Goal: Task Accomplishment & Management: Complete application form

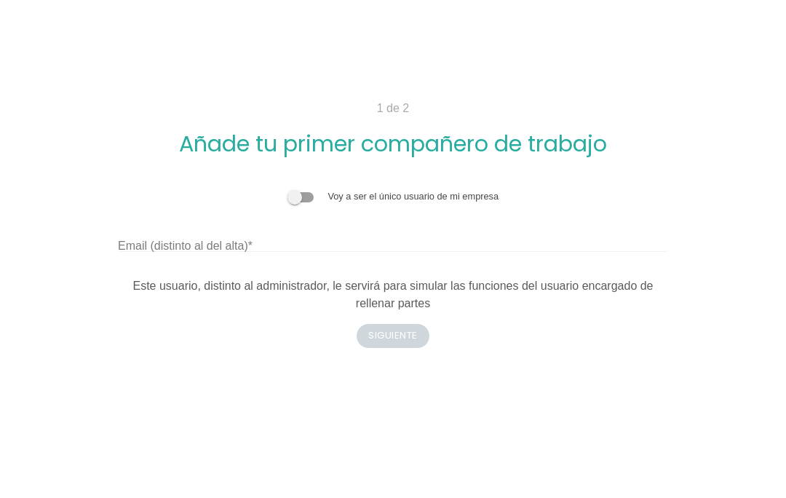
click at [316, 196] on label at bounding box center [307, 196] width 41 height 11
click at [287, 189] on input "checkbox" at bounding box center [287, 189] width 0 height 0
checkbox input "true"
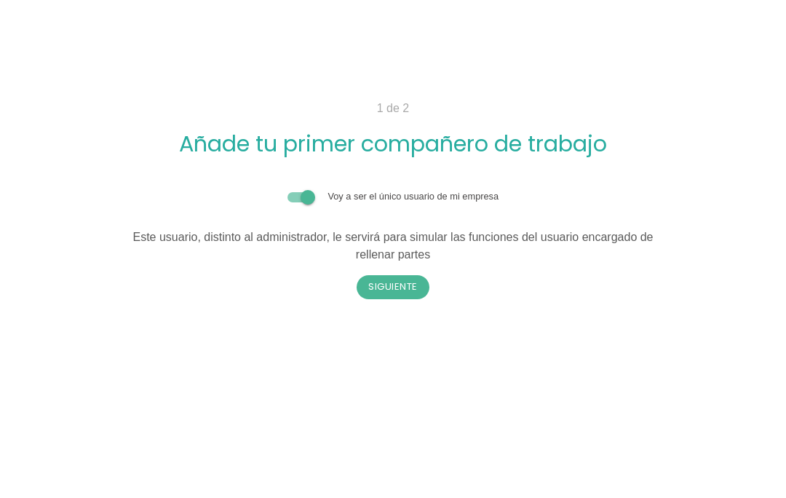
click at [409, 284] on button "Siguiente" at bounding box center [392, 286] width 73 height 23
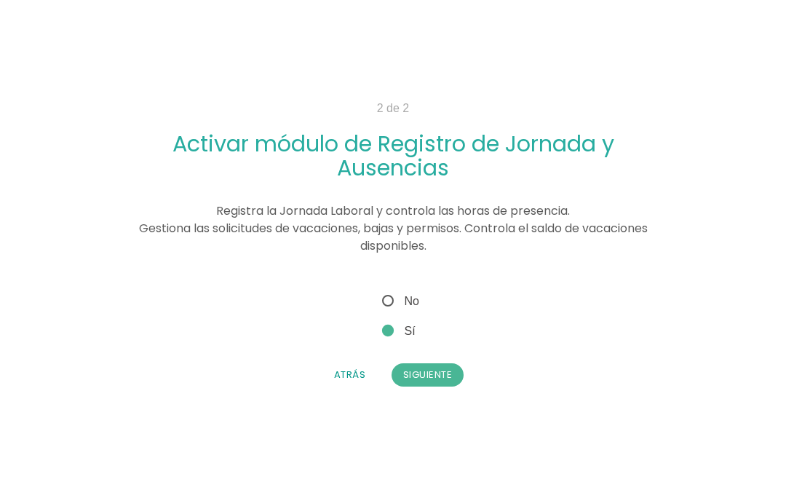
click at [437, 369] on button "Siguiente" at bounding box center [427, 374] width 73 height 23
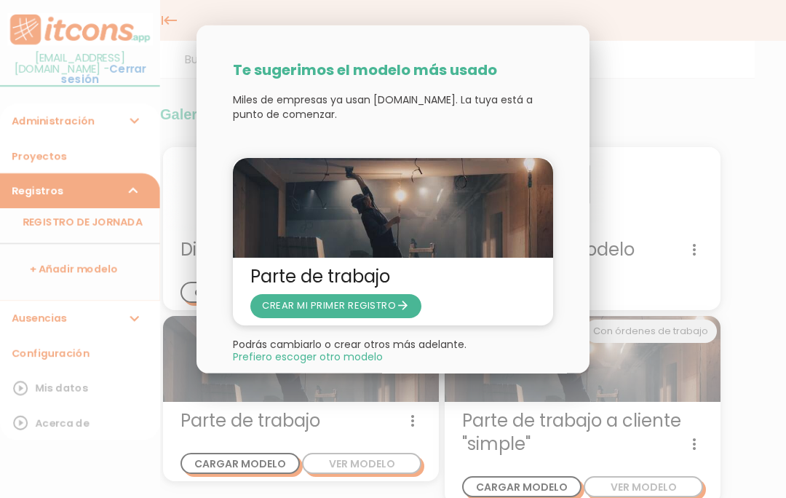
click at [396, 306] on icon "arrow_forward" at bounding box center [403, 305] width 14 height 23
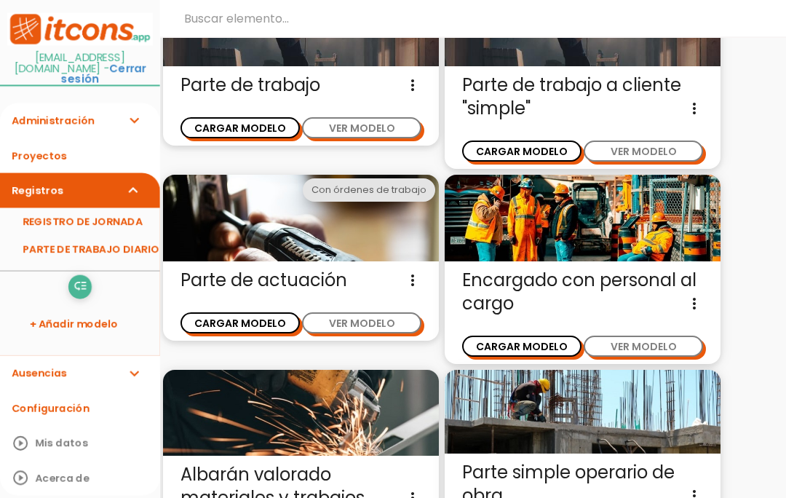
scroll to position [298, 0]
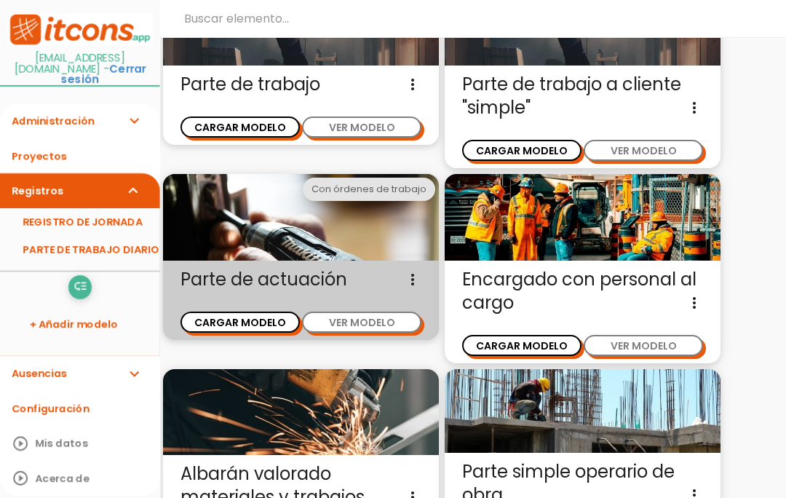
click at [263, 320] on button "CARGAR MODELO" at bounding box center [239, 321] width 119 height 21
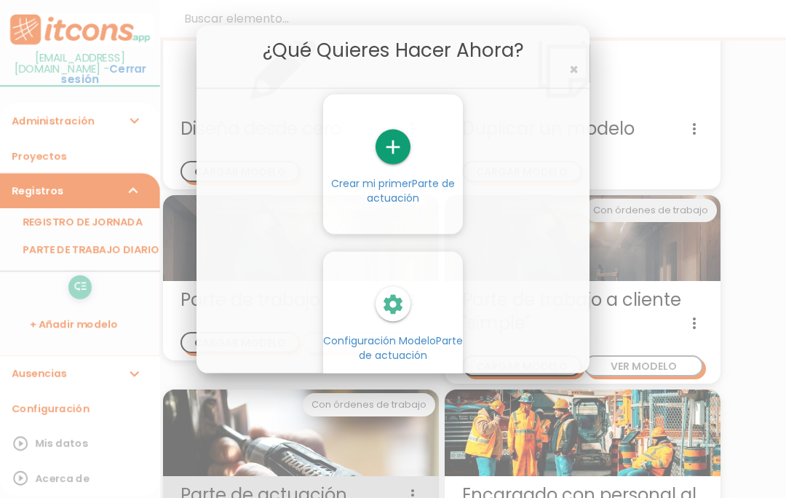
scroll to position [49, 0]
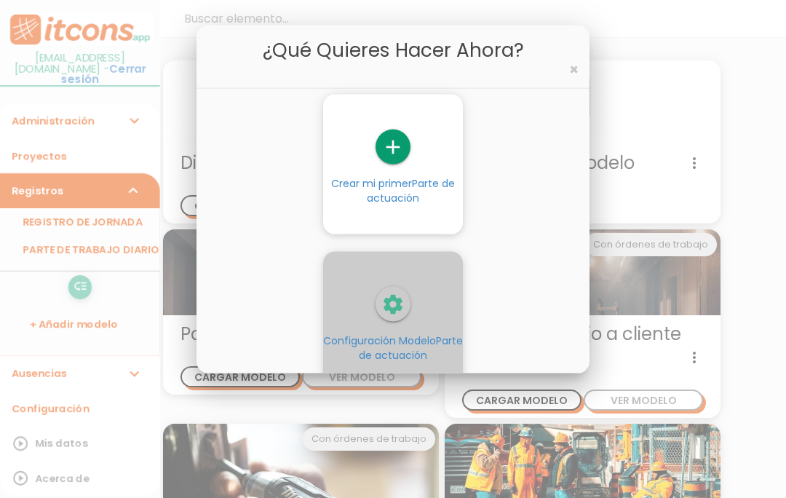
click at [396, 306] on icon "settings" at bounding box center [392, 304] width 35 height 35
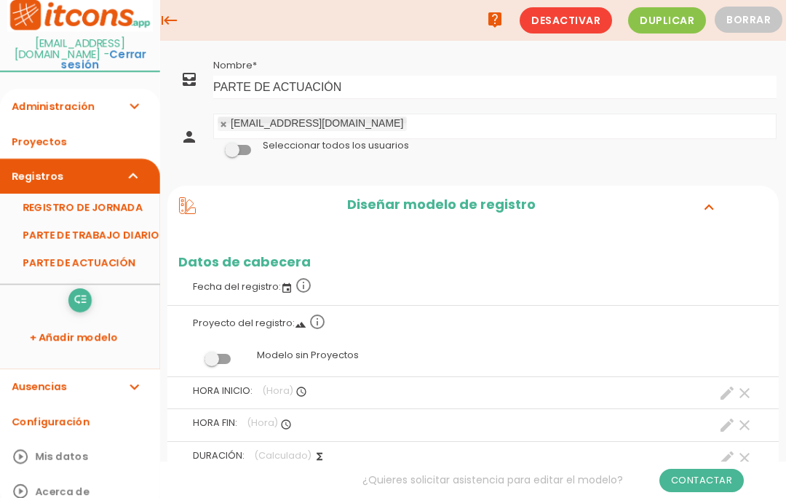
scroll to position [13, 0]
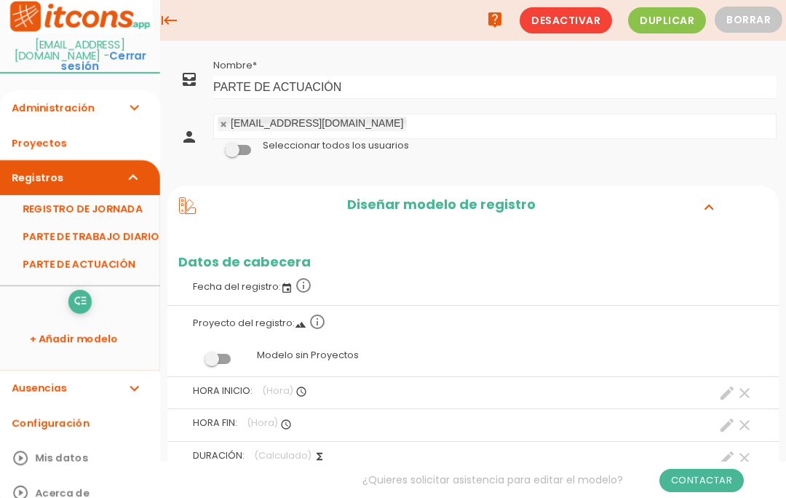
click at [116, 258] on link "PARTE DE ACTUACIÓN" at bounding box center [80, 264] width 160 height 28
